Goal: Book appointment/travel/reservation

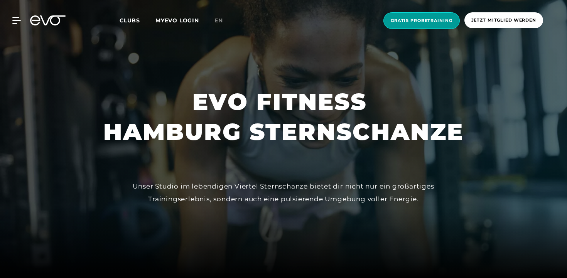
click at [416, 25] on span "Gratis Probetraining" at bounding box center [421, 20] width 76 height 17
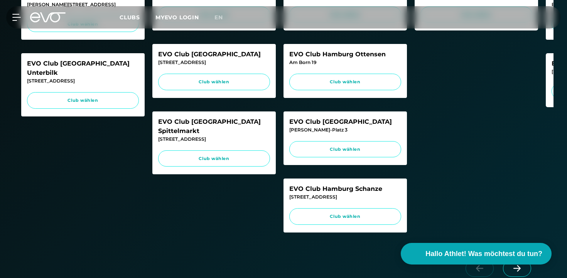
scroll to position [334, 0]
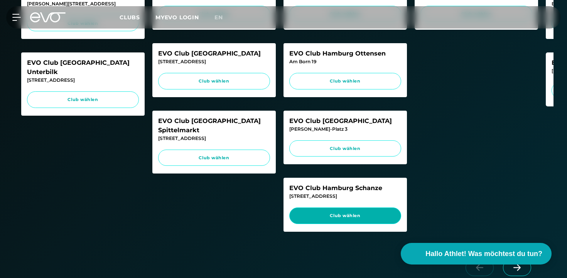
click at [339, 224] on link "Club wählen" at bounding box center [345, 215] width 112 height 17
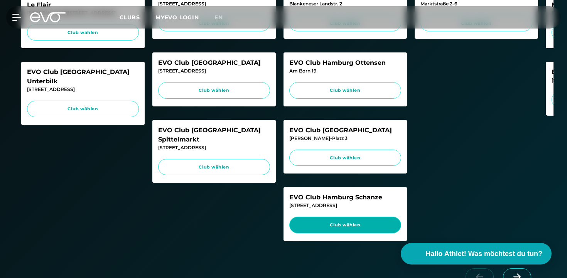
scroll to position [329, 0]
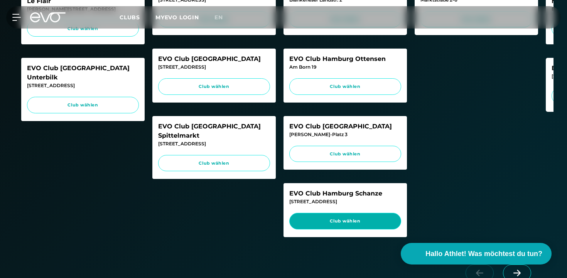
click at [332, 224] on span "Club wählen" at bounding box center [345, 221] width 97 height 7
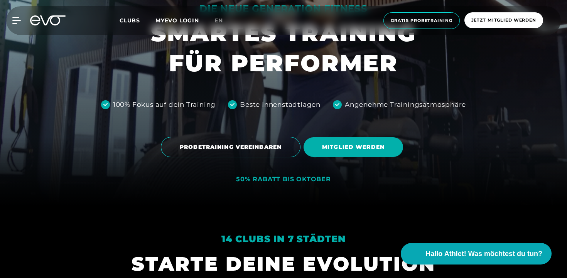
scroll to position [72, 0]
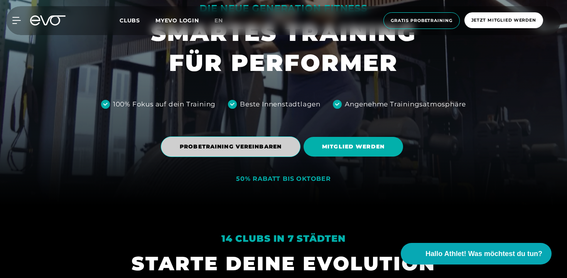
click at [230, 146] on span "PROBETRAINING VEREINBAREN" at bounding box center [231, 147] width 102 height 8
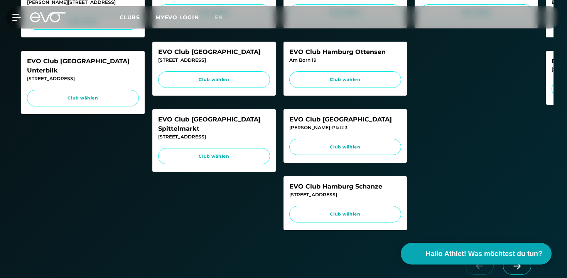
scroll to position [341, 0]
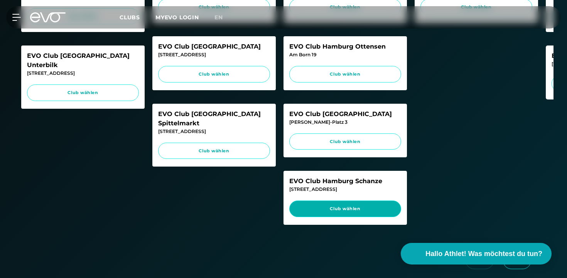
click at [337, 212] on span "Club wählen" at bounding box center [345, 209] width 97 height 7
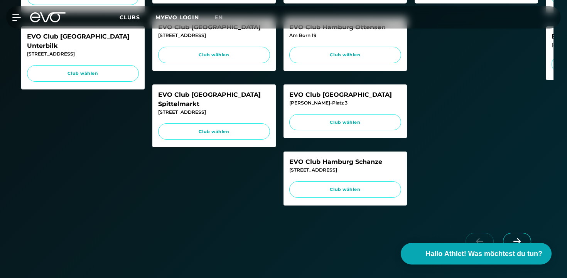
scroll to position [372, 0]
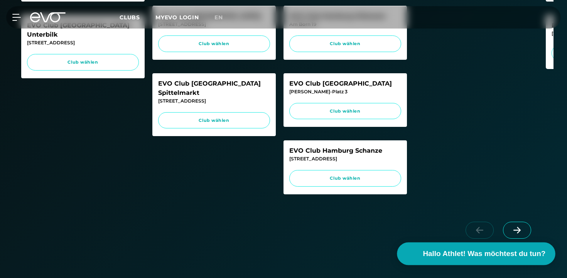
click at [506, 256] on span "Hallo Athlet! Was möchtest du tun?" at bounding box center [484, 253] width 123 height 11
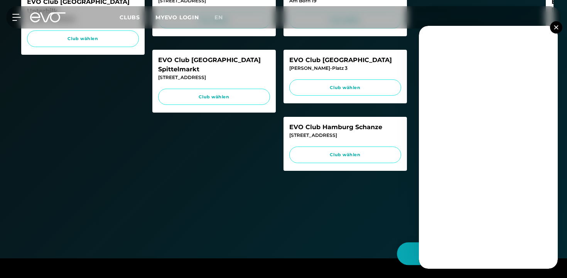
scroll to position [396, 0]
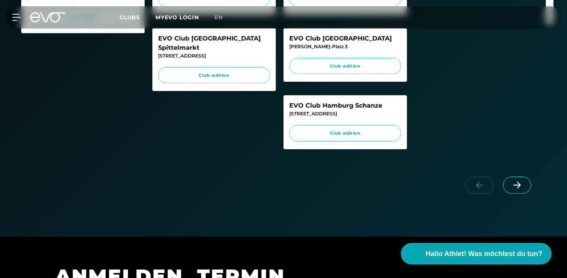
scroll to position [437, 0]
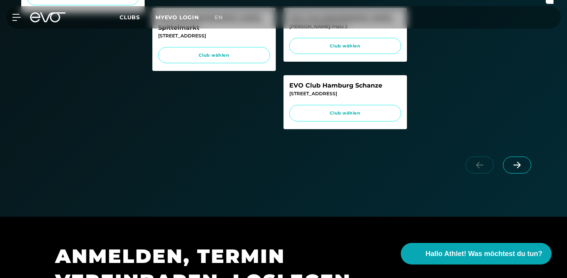
click at [513, 170] on span at bounding box center [517, 165] width 28 height 17
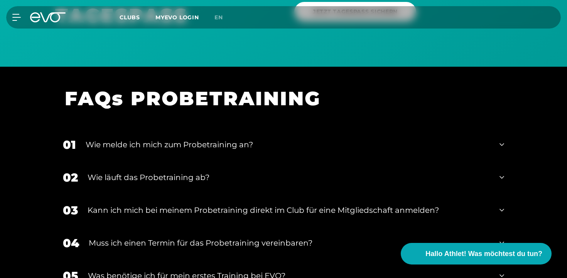
scroll to position [1004, 0]
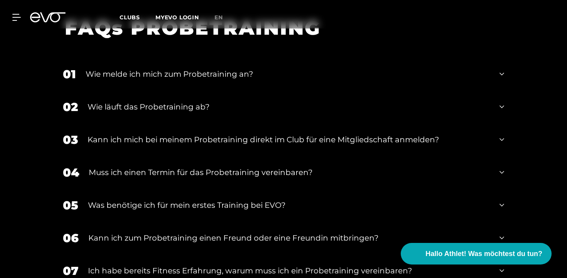
click at [231, 80] on div "Wie melde ich mich zum Probetraining an?" at bounding box center [288, 74] width 404 height 12
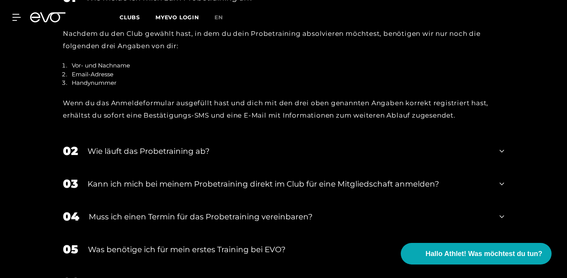
scroll to position [1083, 0]
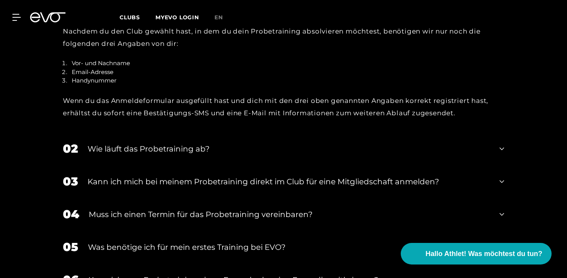
click at [233, 187] on div "Kann ich mich bei meinem Probetraining direkt im Club für eine Mitgliedschaft a…" at bounding box center [289, 182] width 402 height 12
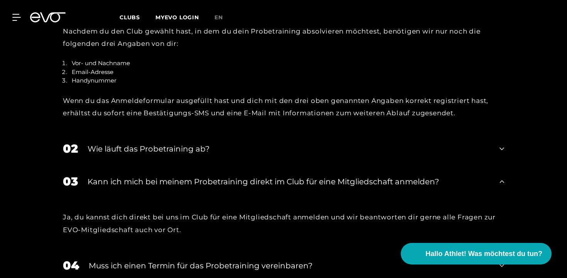
click at [200, 155] on div "Wie läuft das Probetraining ab?" at bounding box center [289, 149] width 402 height 12
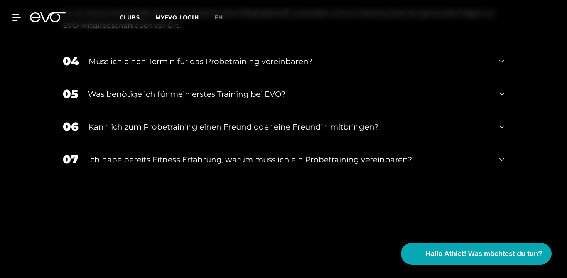
scroll to position [1386, 0]
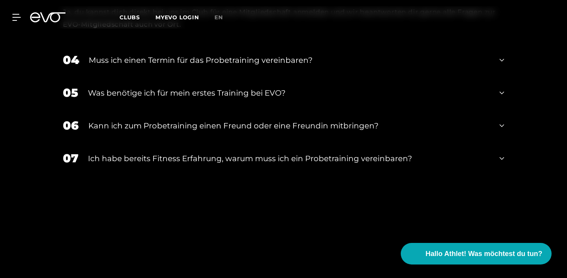
click at [245, 99] on div "Was benötige ich für mein erstes Training bei EVO?" at bounding box center [289, 93] width 402 height 12
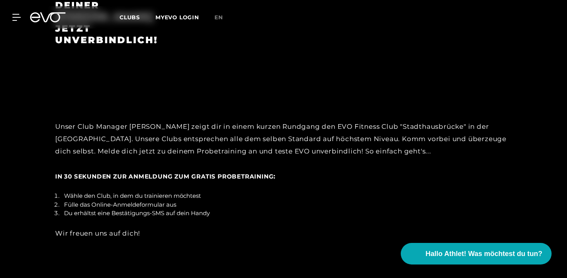
scroll to position [1821, 0]
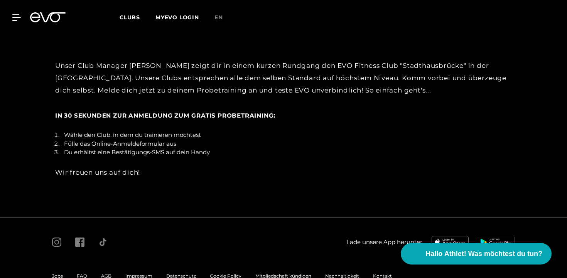
click at [207, 119] on span "In 30 Sekunden zur Anmeldung zum gratis Probetraining" at bounding box center [164, 115] width 218 height 7
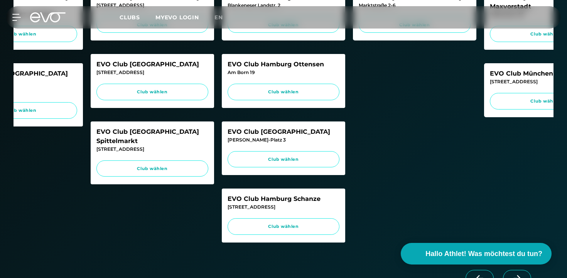
scroll to position [338, 0]
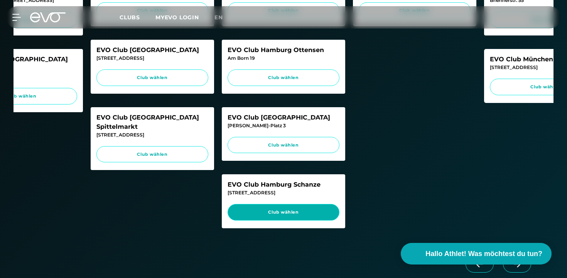
click at [283, 216] on span "Club wählen" at bounding box center [283, 212] width 97 height 7
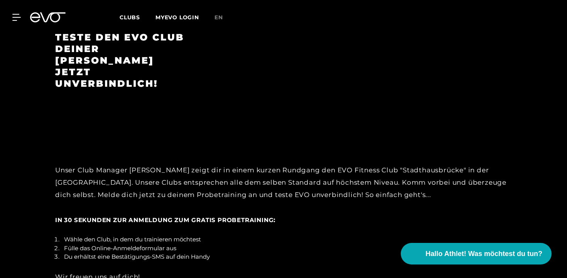
scroll to position [1852, 0]
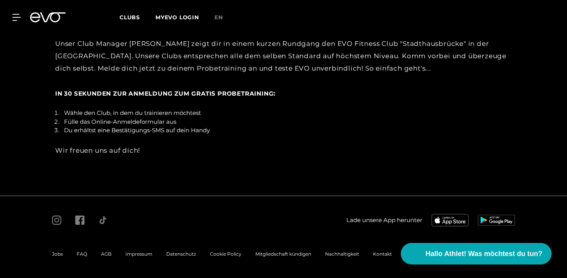
click at [379, 255] on span "Kontakt" at bounding box center [382, 254] width 19 height 6
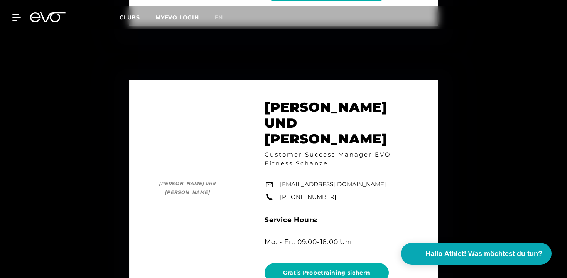
scroll to position [3532, 0]
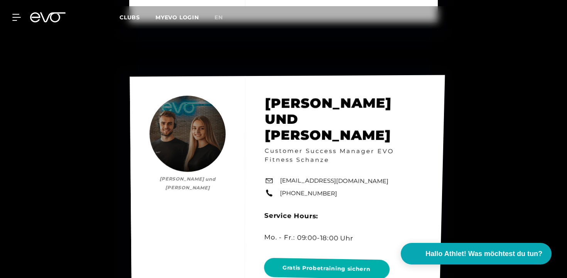
click at [344, 176] on link "[EMAIL_ADDRESS][DOMAIN_NAME]" at bounding box center [334, 181] width 108 height 10
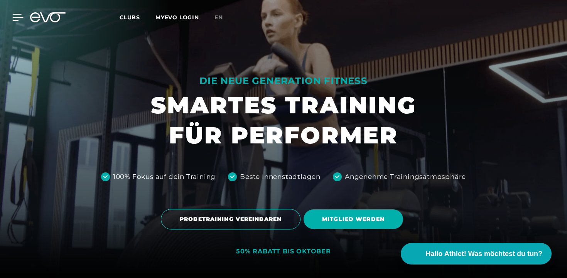
click at [17, 17] on icon at bounding box center [18, 17] width 11 height 6
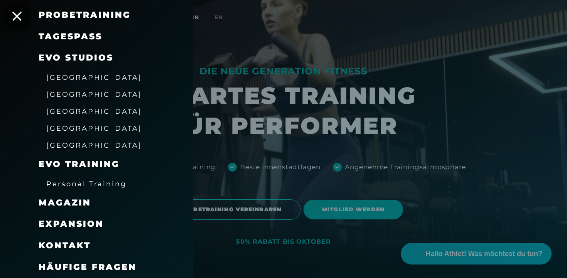
scroll to position [12, 0]
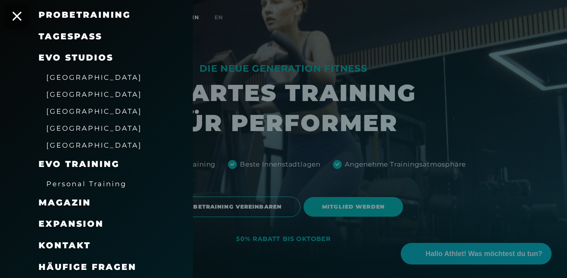
click at [70, 246] on span "Kontakt" at bounding box center [65, 245] width 52 height 10
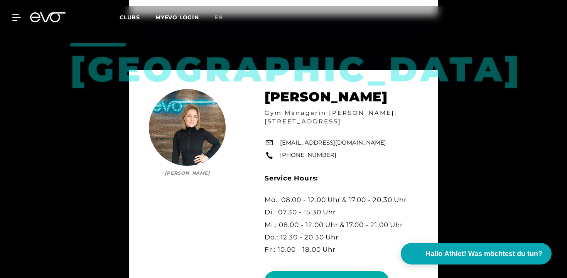
scroll to position [2611, 0]
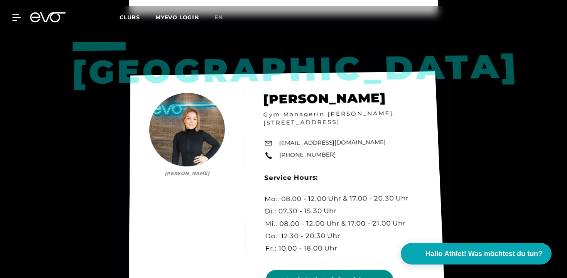
click at [322, 276] on span "Gratis Probetraining sichern" at bounding box center [329, 280] width 89 height 8
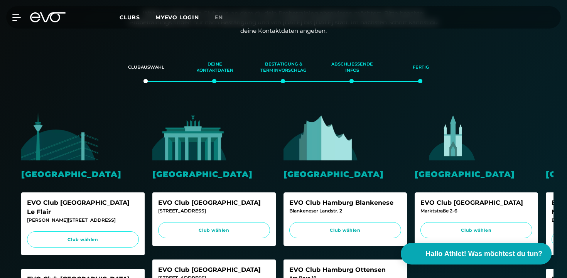
scroll to position [118, 0]
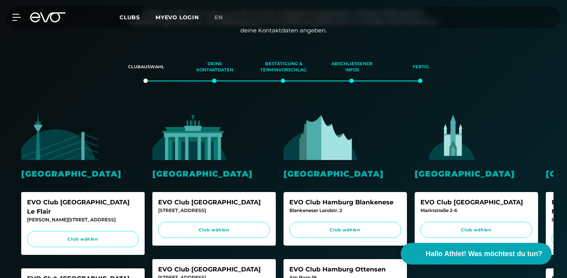
click at [215, 78] on div "Deine Kontaktdaten" at bounding box center [214, 67] width 49 height 21
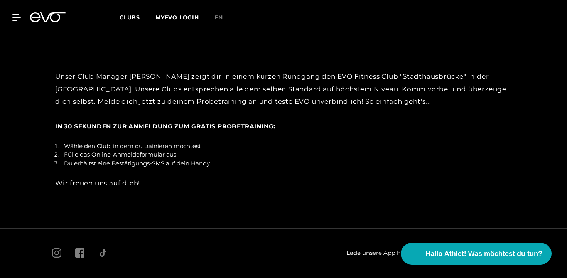
scroll to position [1522, 0]
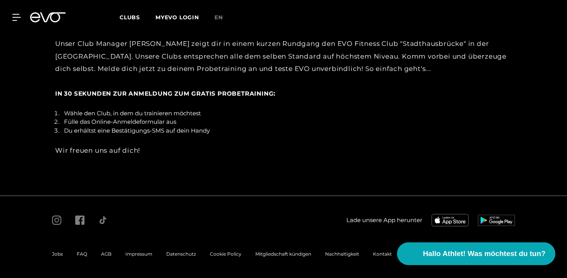
click at [490, 256] on span "Hallo Athlet! Was möchtest du tun?" at bounding box center [484, 253] width 123 height 11
